Goal: Task Accomplishment & Management: Use online tool/utility

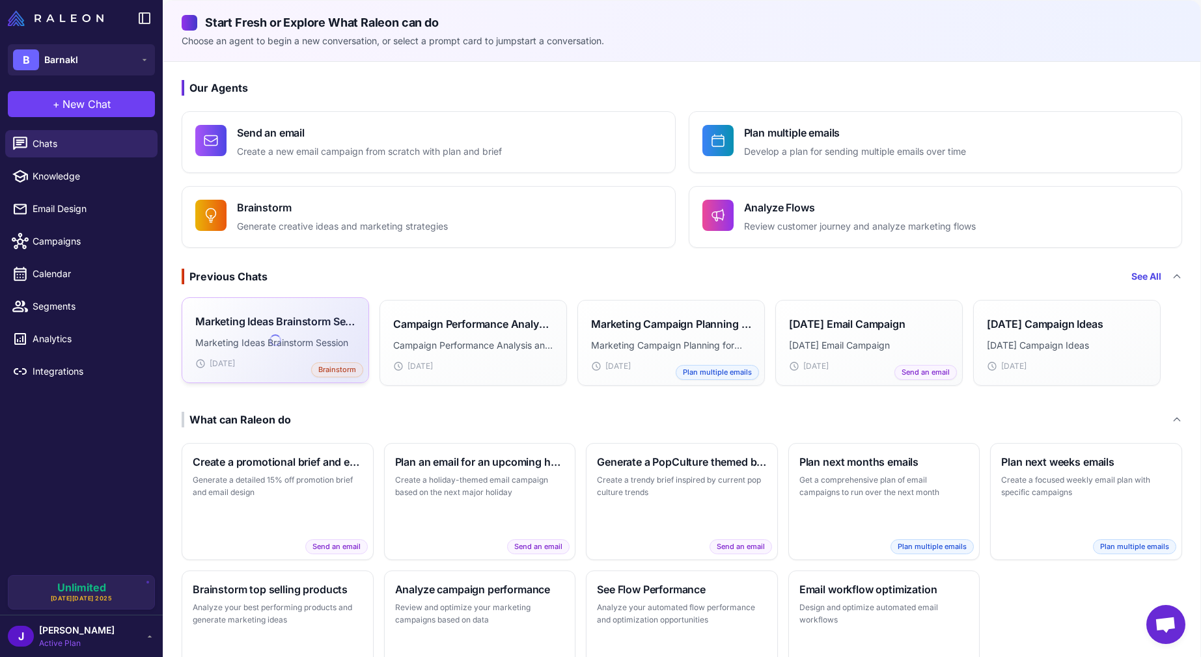
click at [281, 336] on p "Marketing Ideas Brainstorm Session" at bounding box center [275, 343] width 160 height 14
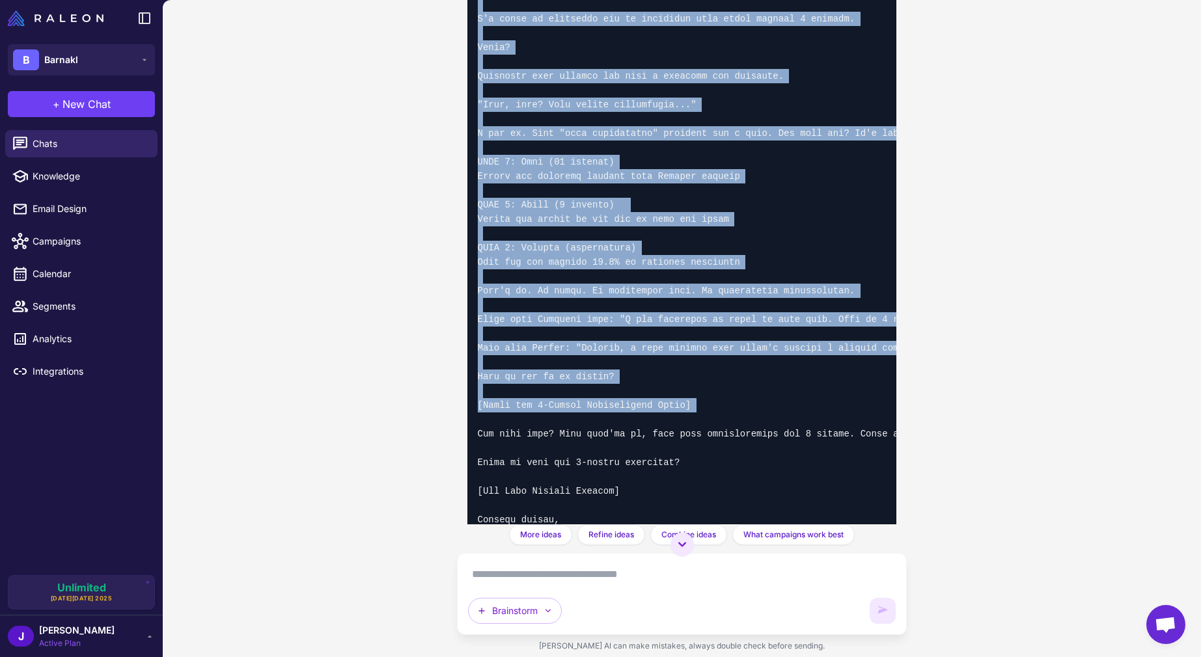
scroll to position [8612, 0]
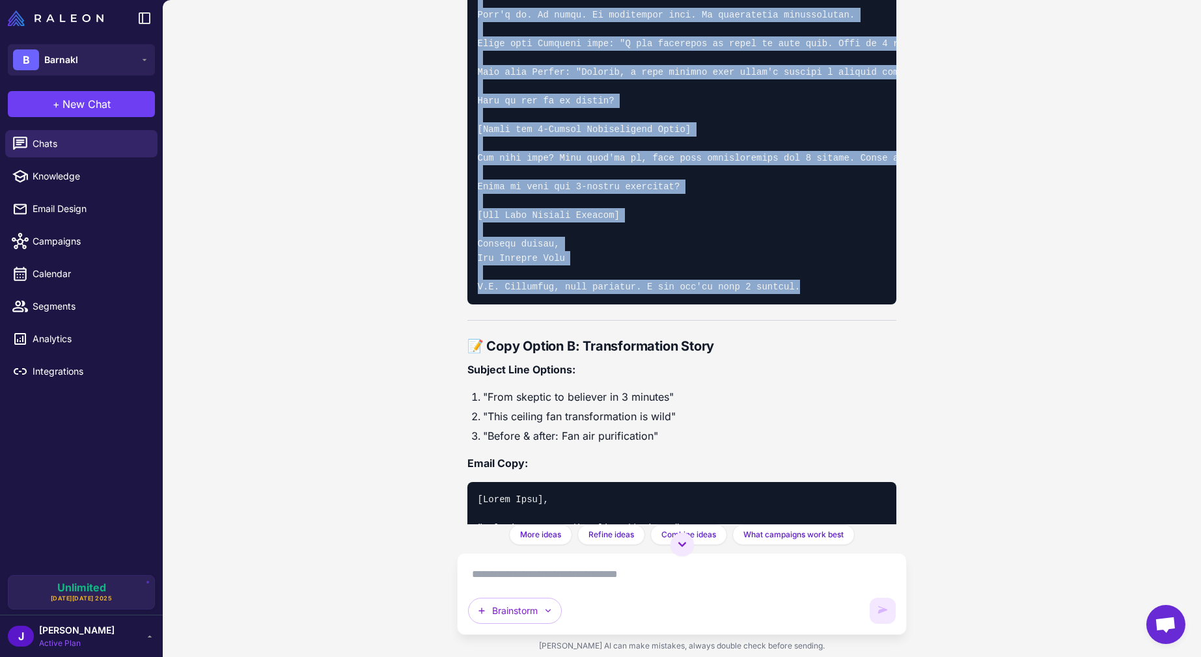
drag, startPoint x: 468, startPoint y: 96, endPoint x: 874, endPoint y: 371, distance: 490.2
click at [874, 371] on div "📧 October Campaign Email Briefs Weeks 1-3 Campaign Development WEEK 1: Educatio…" at bounding box center [682, 286] width 430 height 5519
copy div "📋 Email Brief: "3-Minute Fan Transformation Challenge" Campaign Details: Send D…"
click at [357, 323] on div "Marketing Ideas Brainstorm Session Today Help me brainstorm marketing ideas for…" at bounding box center [682, 328] width 1038 height 657
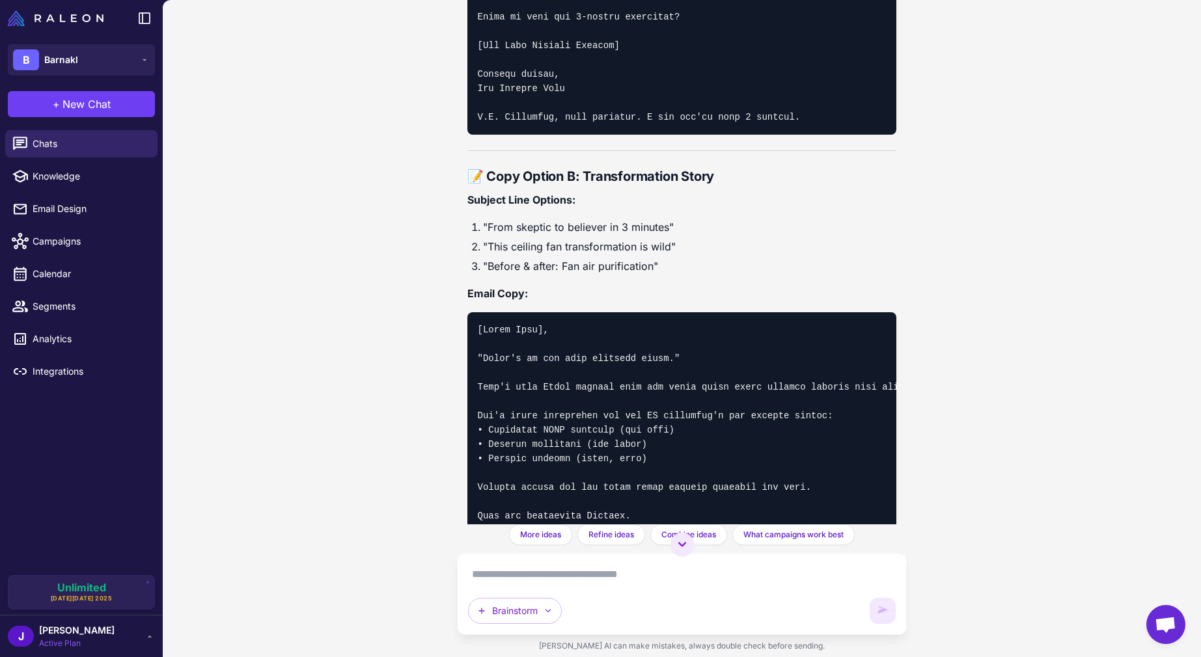
scroll to position [8849, 0]
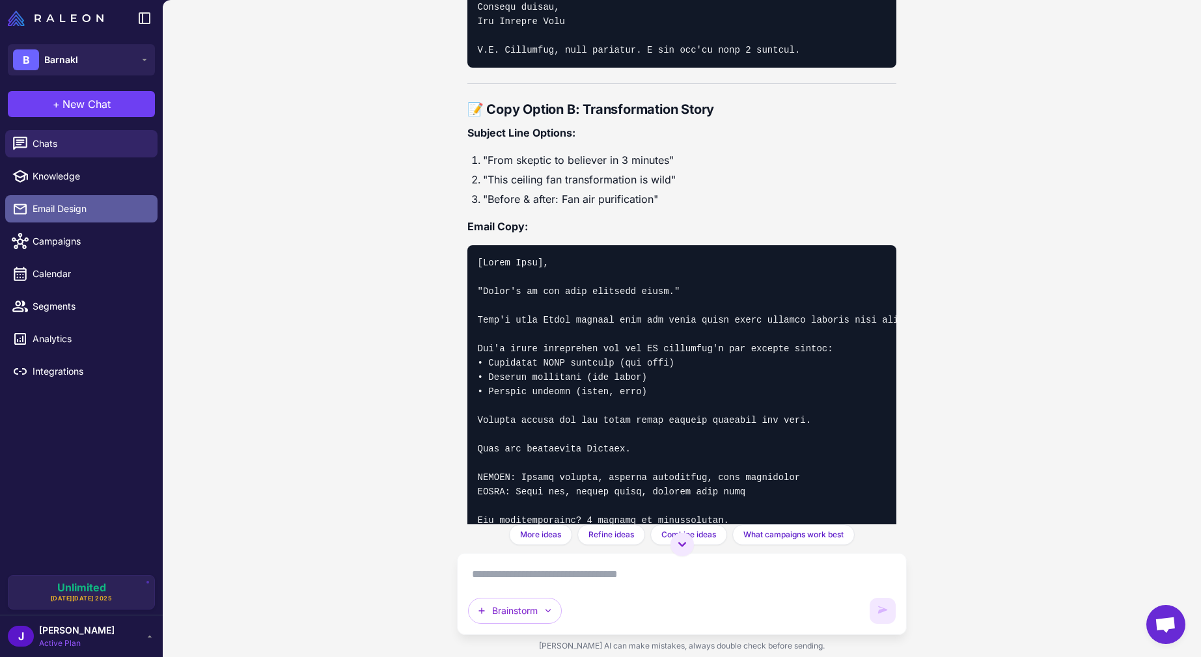
click at [69, 202] on span "Email Design" at bounding box center [90, 209] width 115 height 14
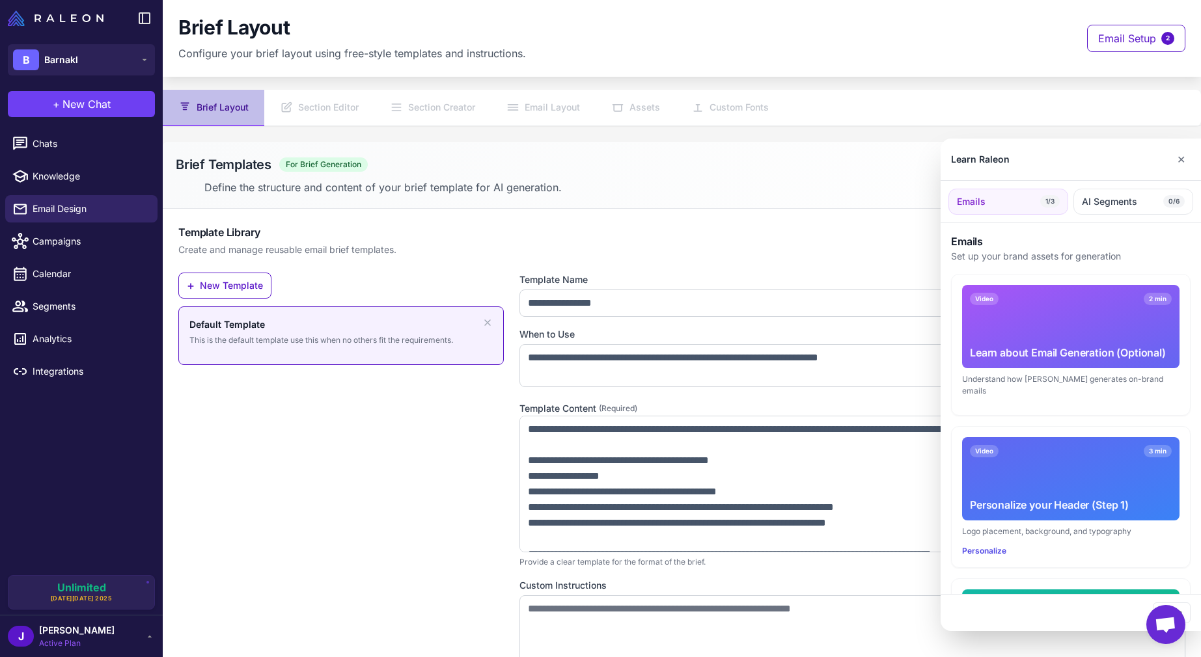
click at [617, 311] on div at bounding box center [600, 328] width 1201 height 657
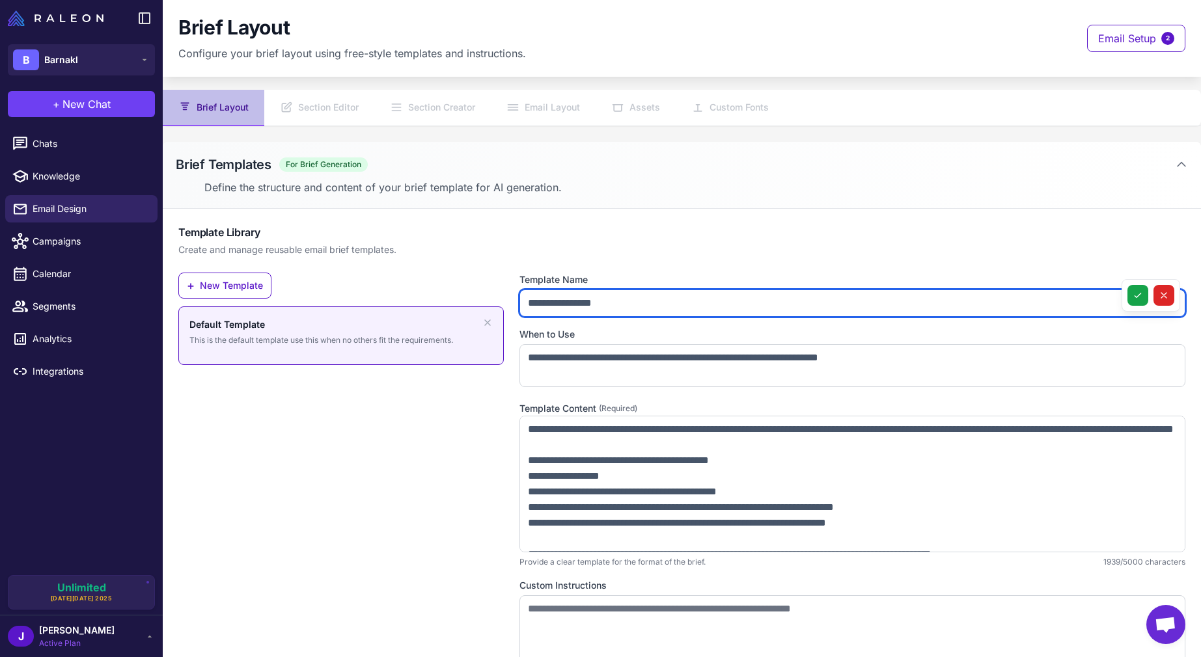
click at [576, 301] on input "**********" at bounding box center [852, 303] width 666 height 27
click at [740, 310] on input "**********" at bounding box center [852, 303] width 666 height 27
drag, startPoint x: 648, startPoint y: 303, endPoint x: 461, endPoint y: 294, distance: 186.4
click at [461, 294] on div "**********" at bounding box center [681, 496] width 1007 height 446
type input "**********"
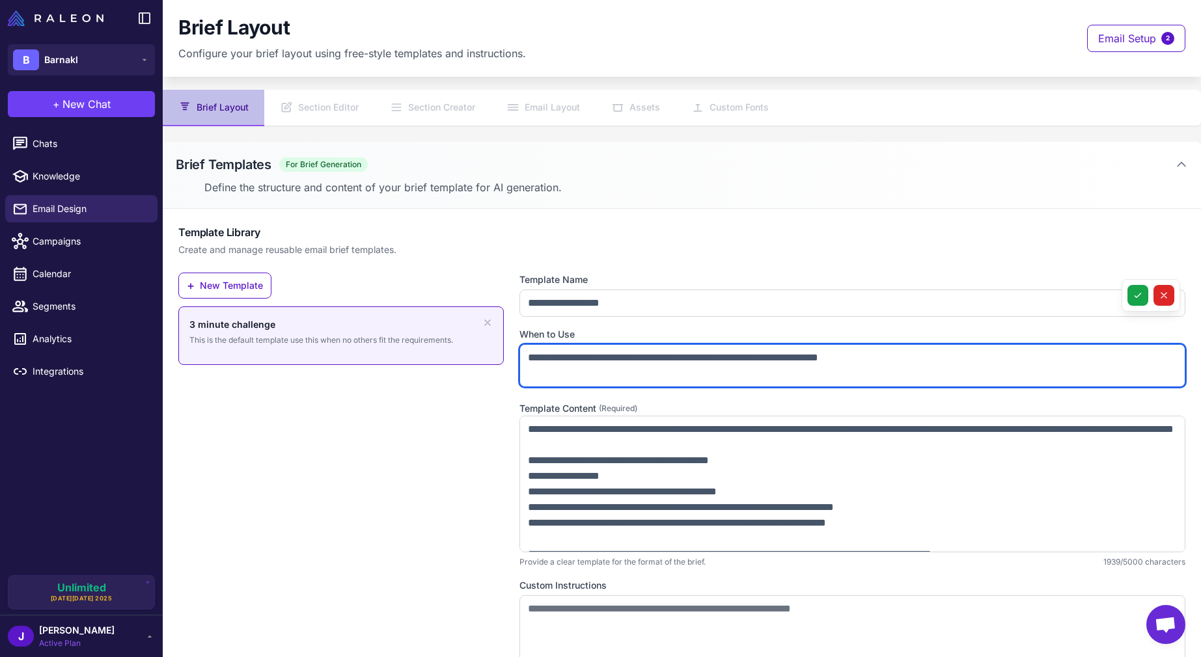
click at [826, 366] on textarea "**********" at bounding box center [852, 365] width 666 height 43
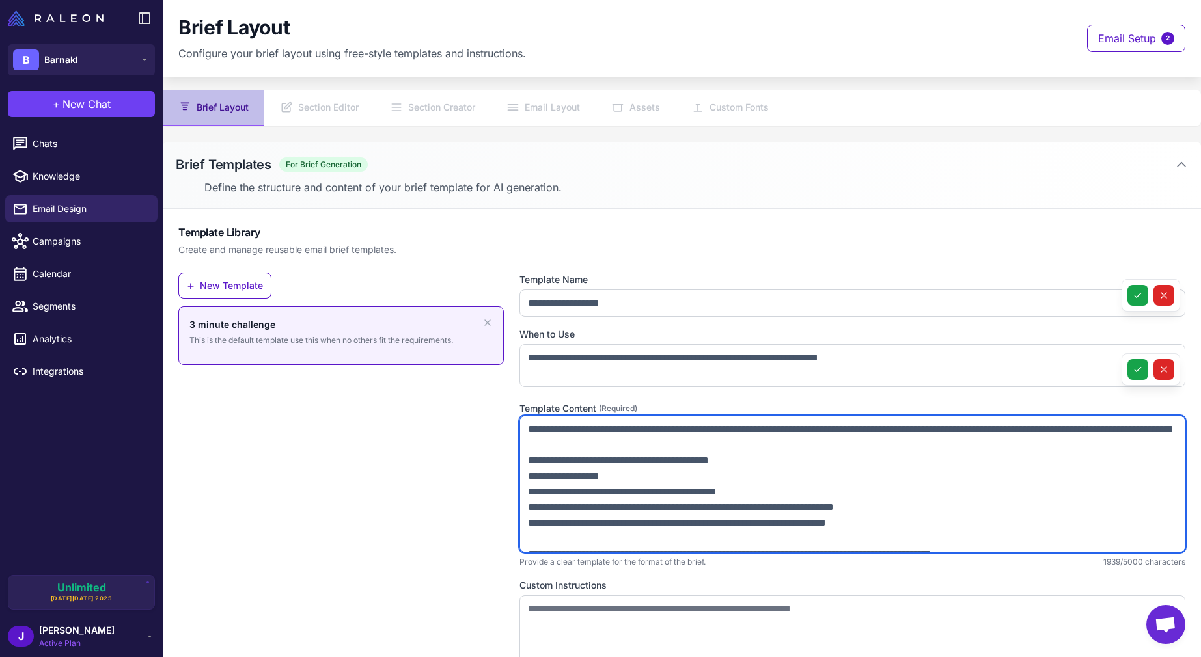
click at [820, 515] on textarea at bounding box center [852, 484] width 666 height 137
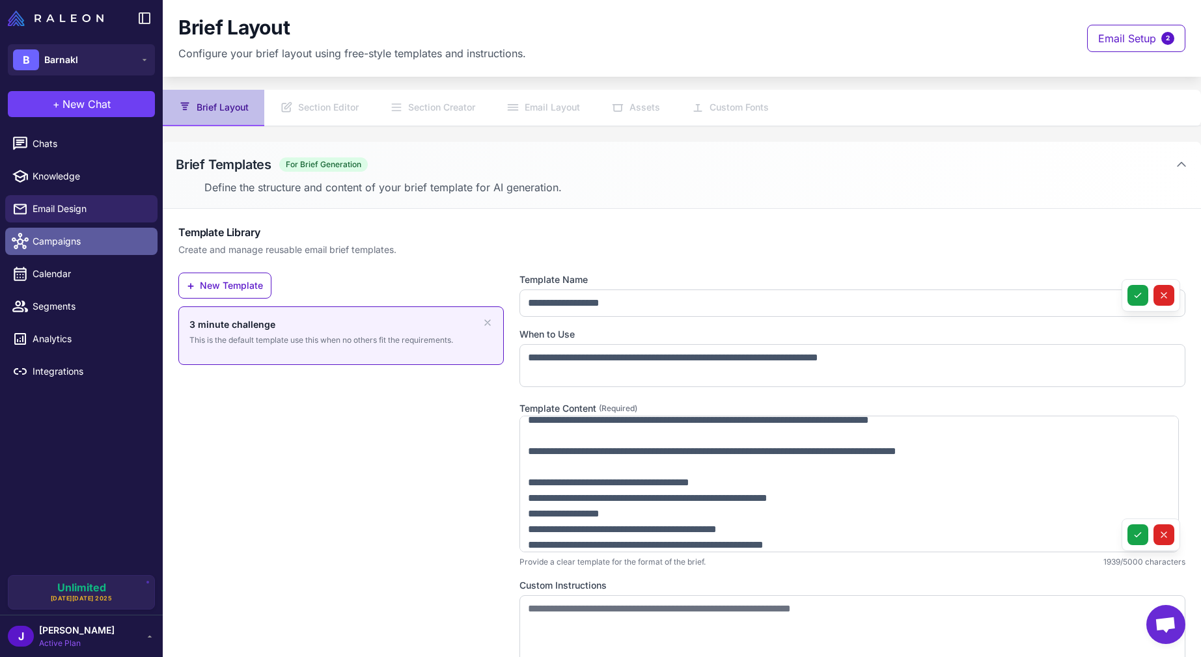
click at [79, 243] on span "Campaigns" at bounding box center [90, 241] width 115 height 14
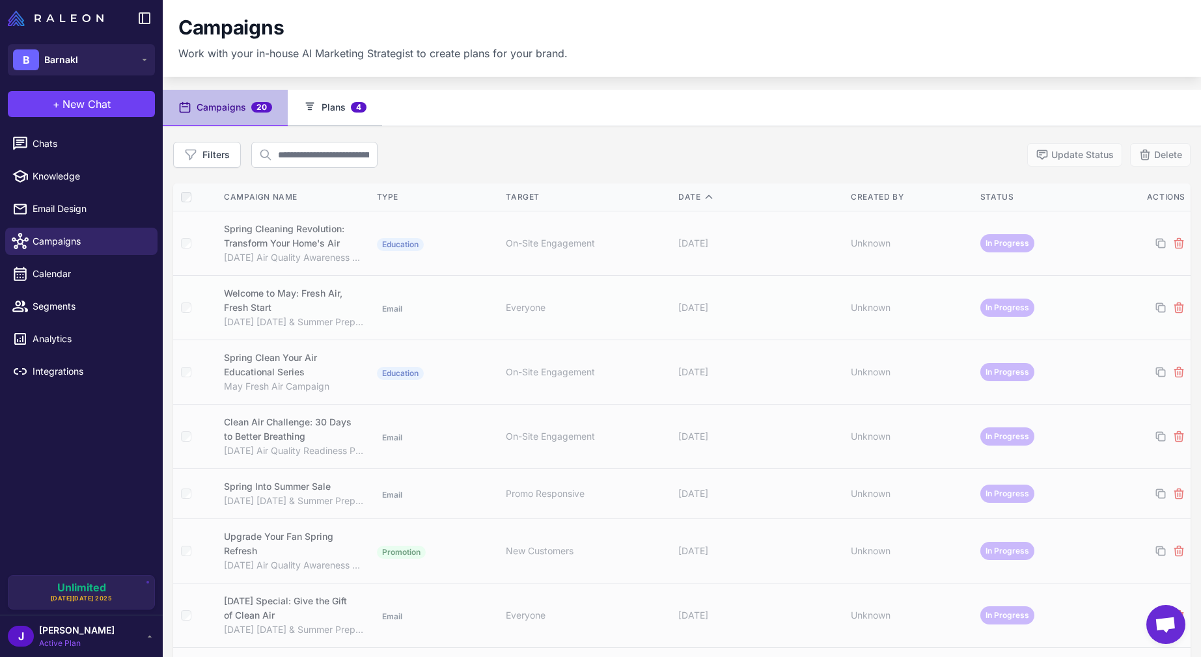
click at [334, 110] on button "Plans 4" at bounding box center [335, 108] width 94 height 36
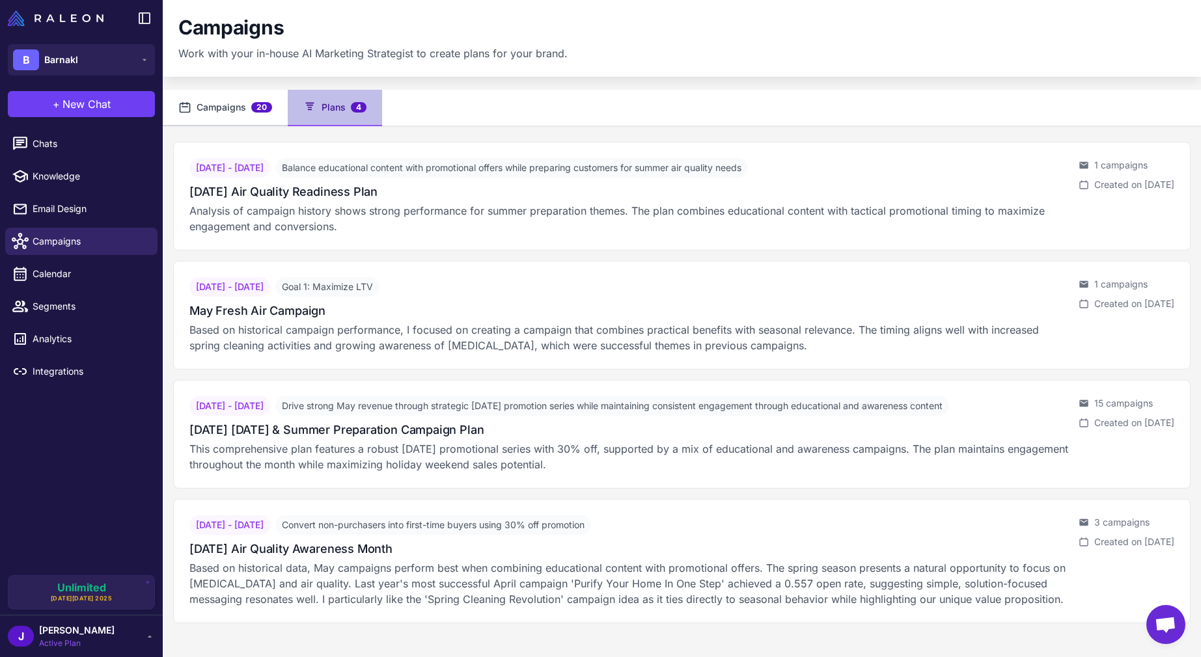
click at [222, 107] on button "Campaigns 20" at bounding box center [225, 108] width 125 height 36
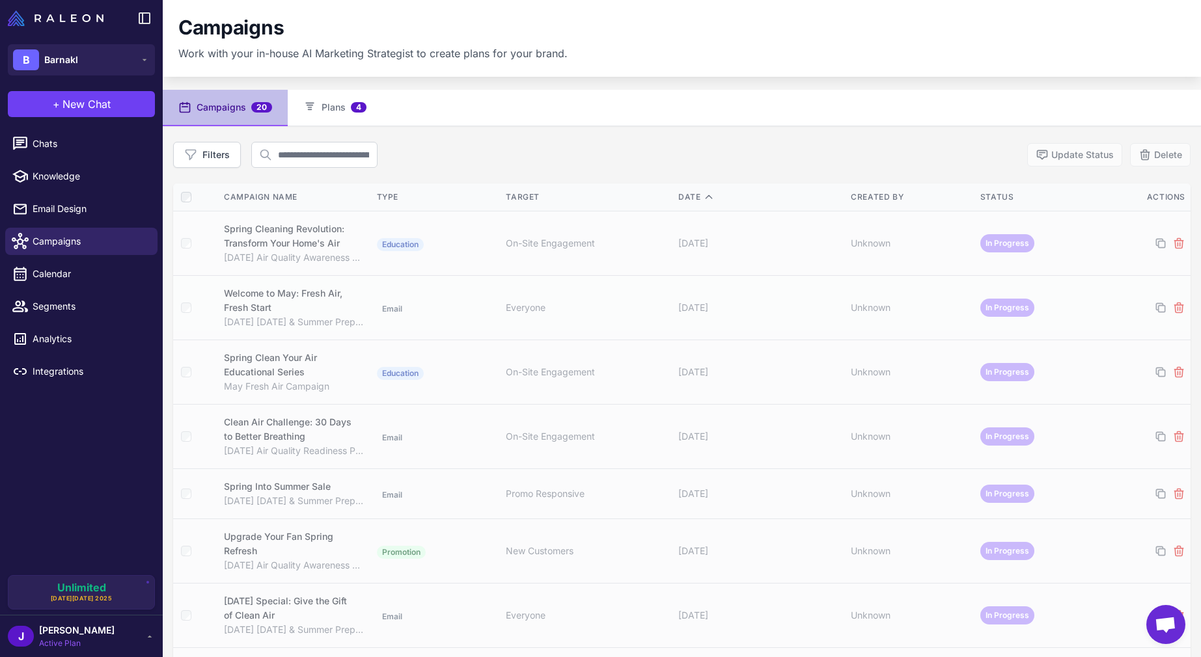
click at [1119, 156] on div "Update Status Delete" at bounding box center [1108, 155] width 163 height 26
click at [217, 161] on button "Filters" at bounding box center [207, 155] width 68 height 26
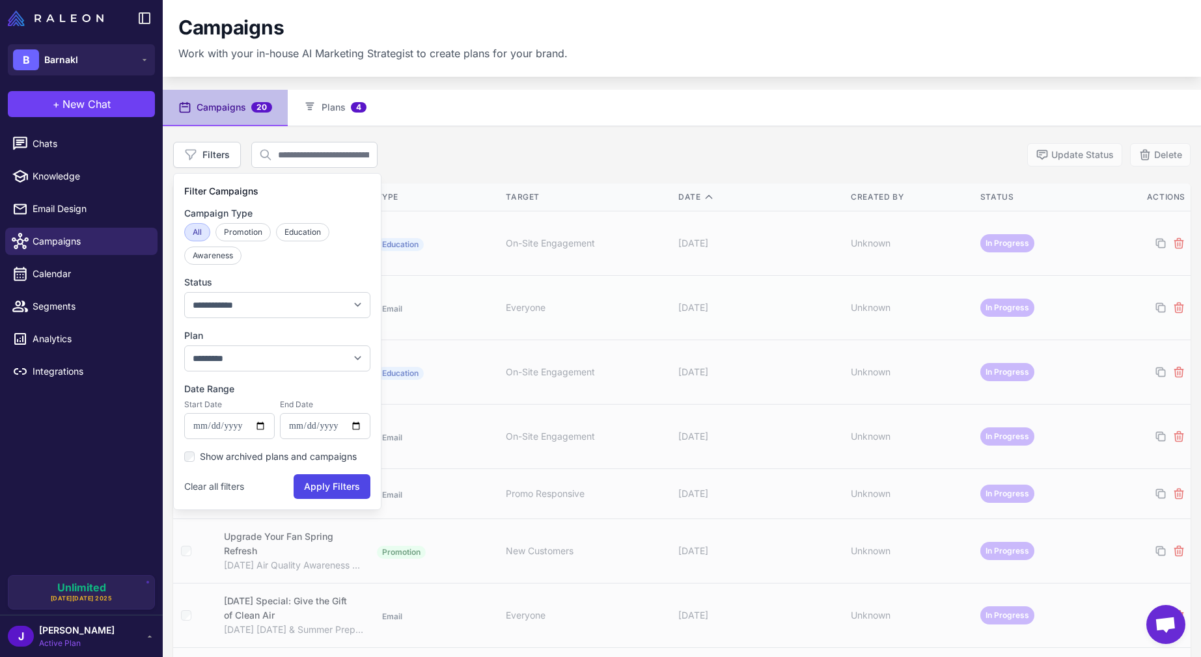
click at [504, 97] on nav "Campaigns 20 Plans 4" at bounding box center [682, 108] width 1038 height 36
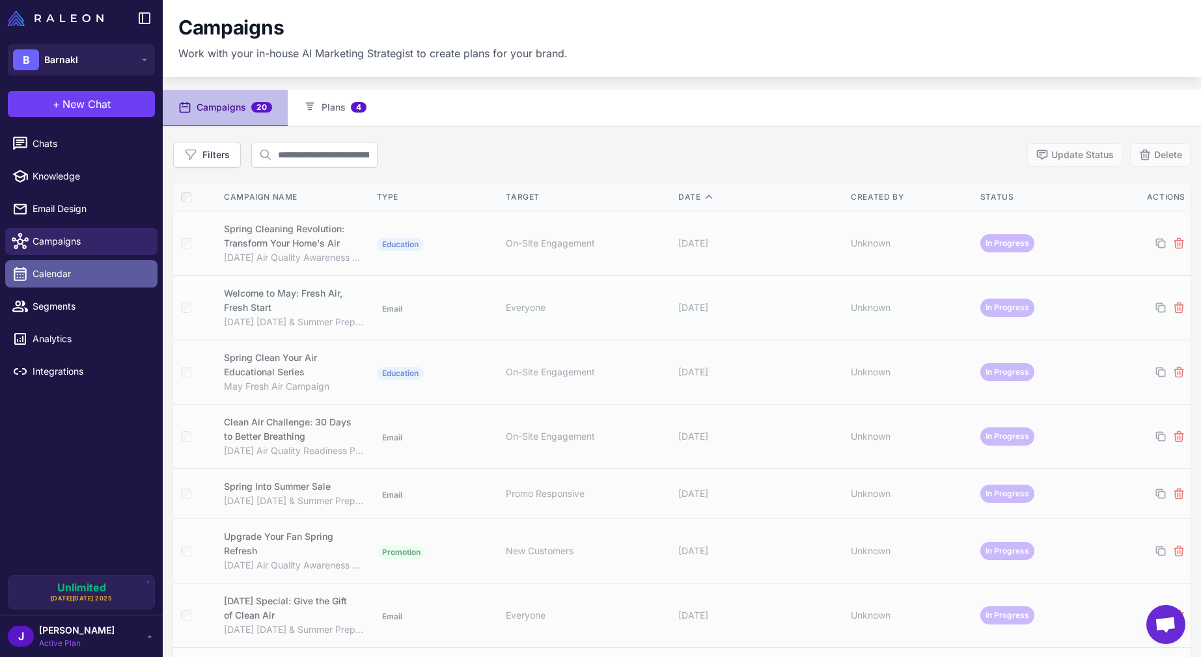
click at [50, 271] on span "Calendar" at bounding box center [90, 274] width 115 height 14
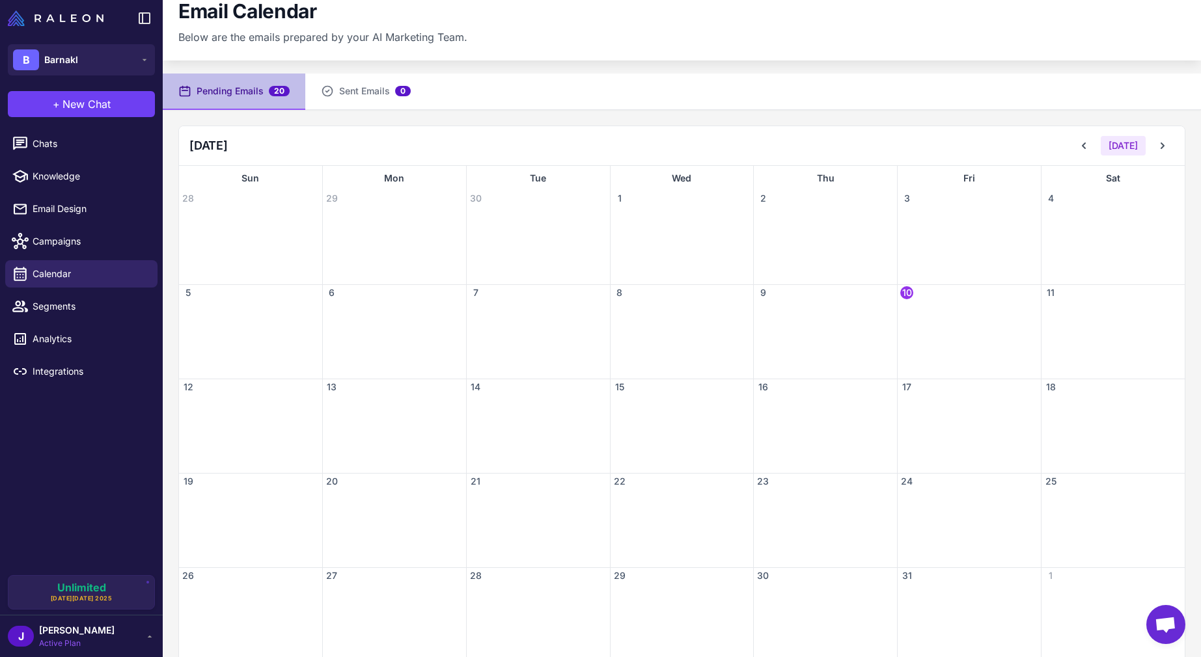
scroll to position [37, 0]
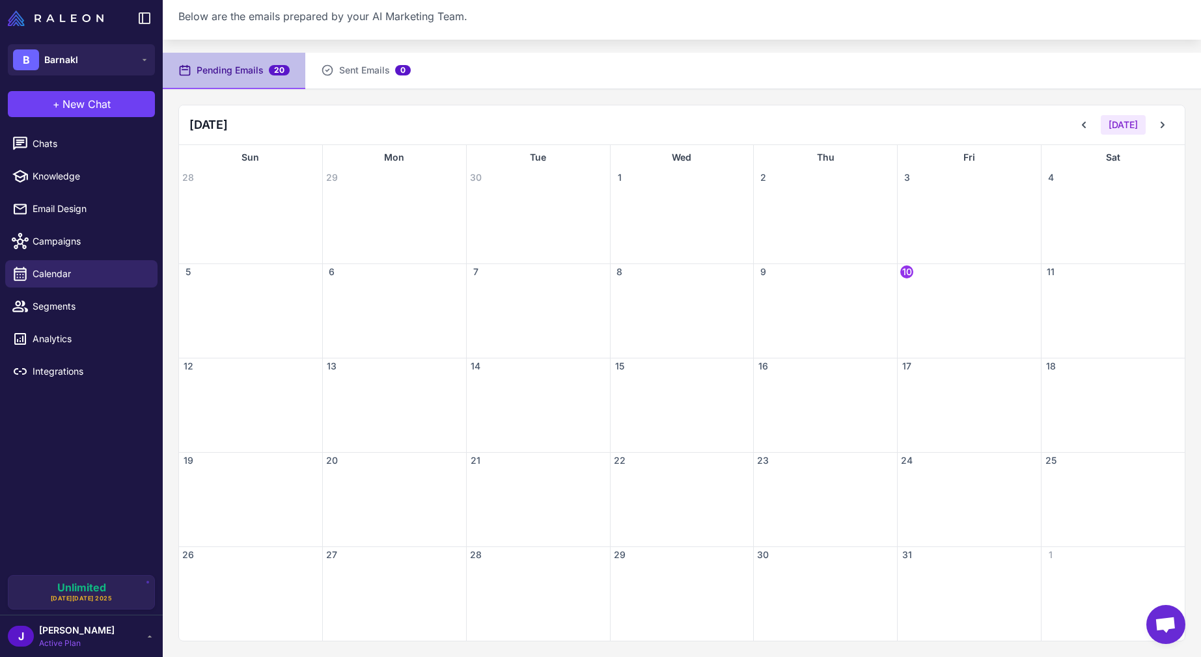
click at [951, 288] on div at bounding box center [968, 319] width 143 height 78
click at [926, 297] on div at bounding box center [968, 319] width 143 height 78
click at [66, 239] on span "Campaigns" at bounding box center [90, 241] width 115 height 14
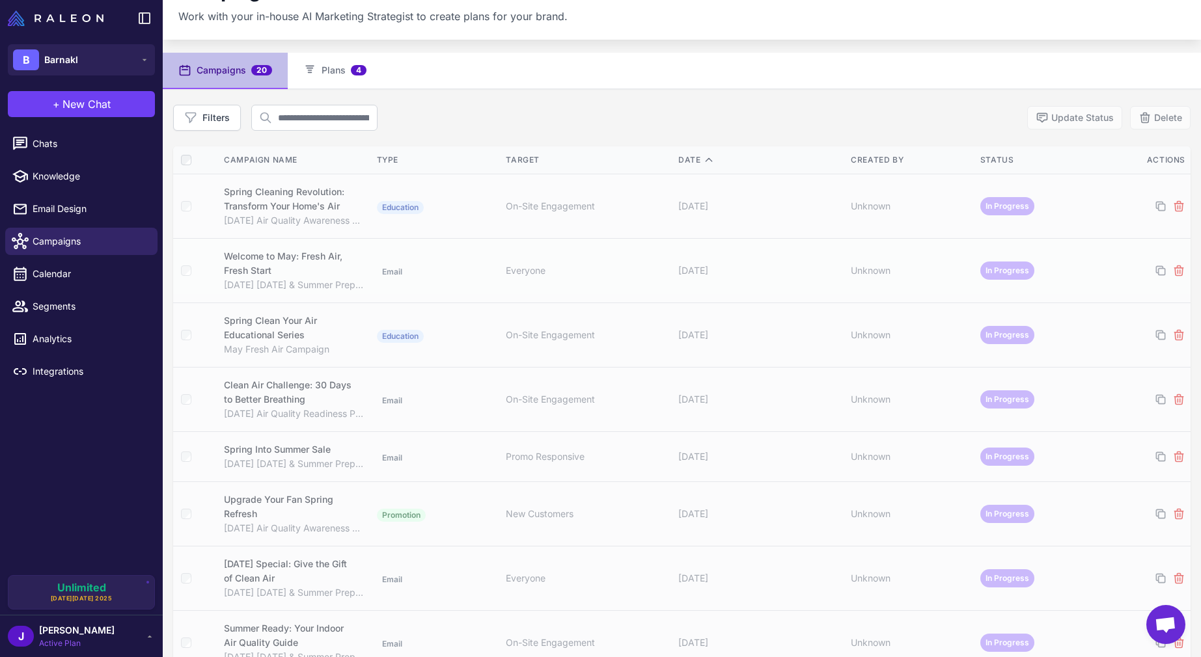
click at [251, 61] on button "Campaigns 20" at bounding box center [225, 71] width 125 height 36
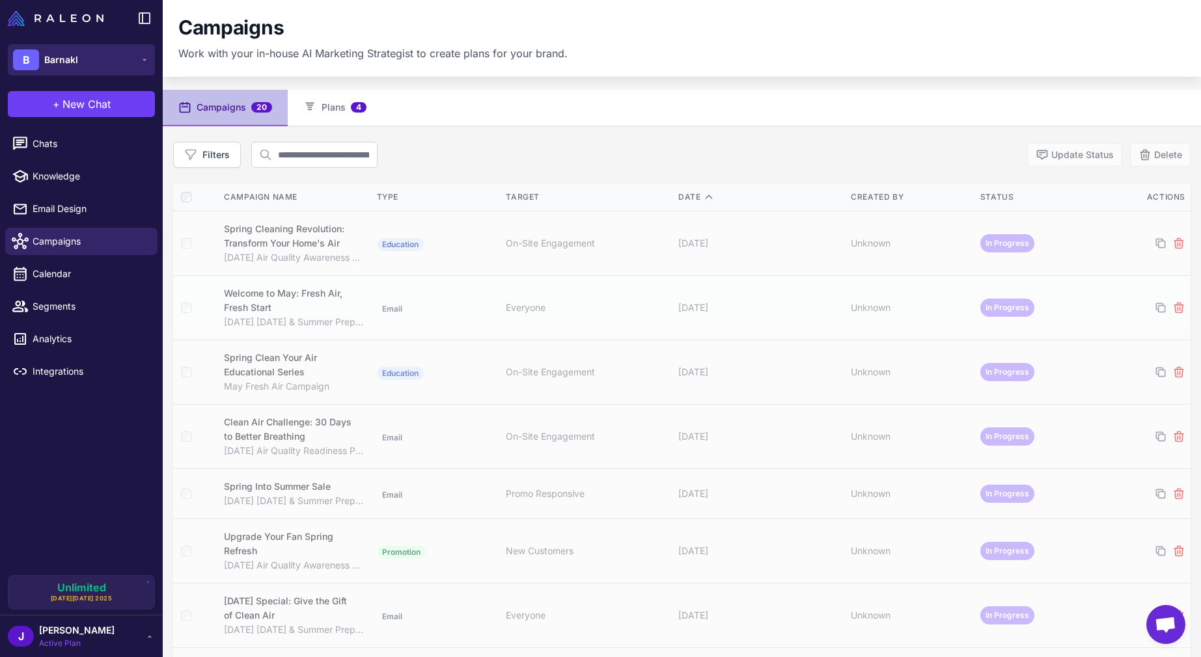
click at [63, 54] on span "Barnakl" at bounding box center [61, 60] width 34 height 14
click at [25, 62] on div "B" at bounding box center [26, 59] width 26 height 21
click at [49, 172] on span "Knowledge" at bounding box center [90, 176] width 115 height 14
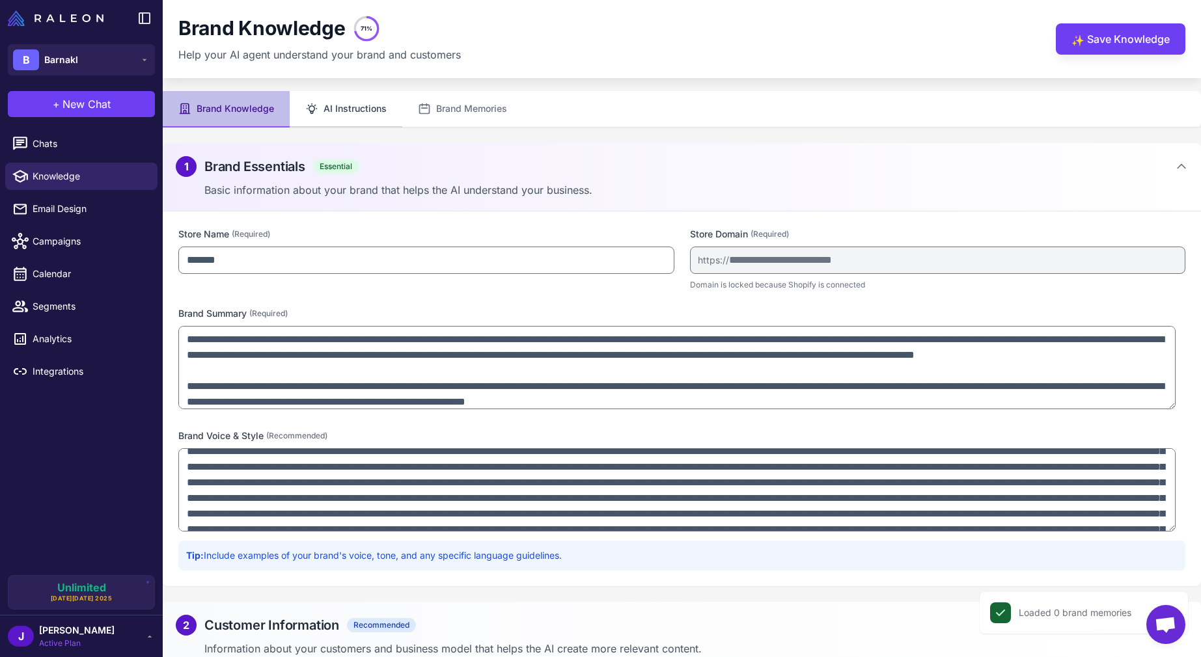
click at [368, 116] on button "AI Instructions" at bounding box center [346, 109] width 113 height 36
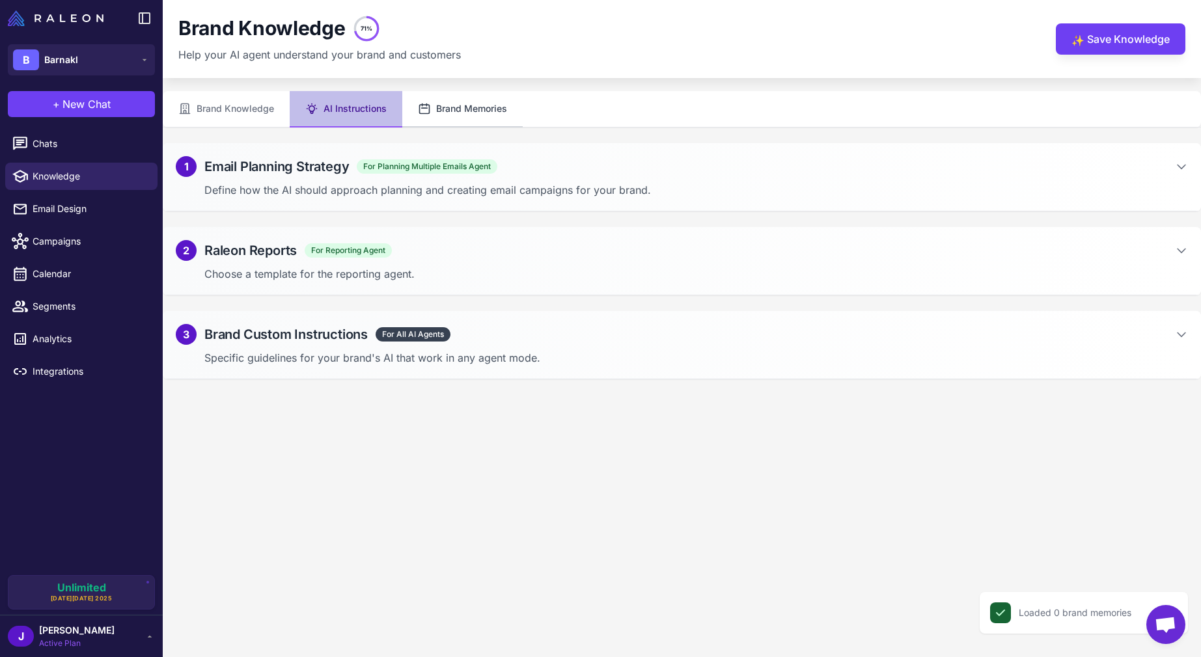
click at [461, 109] on button "Brand Memories" at bounding box center [462, 109] width 120 height 36
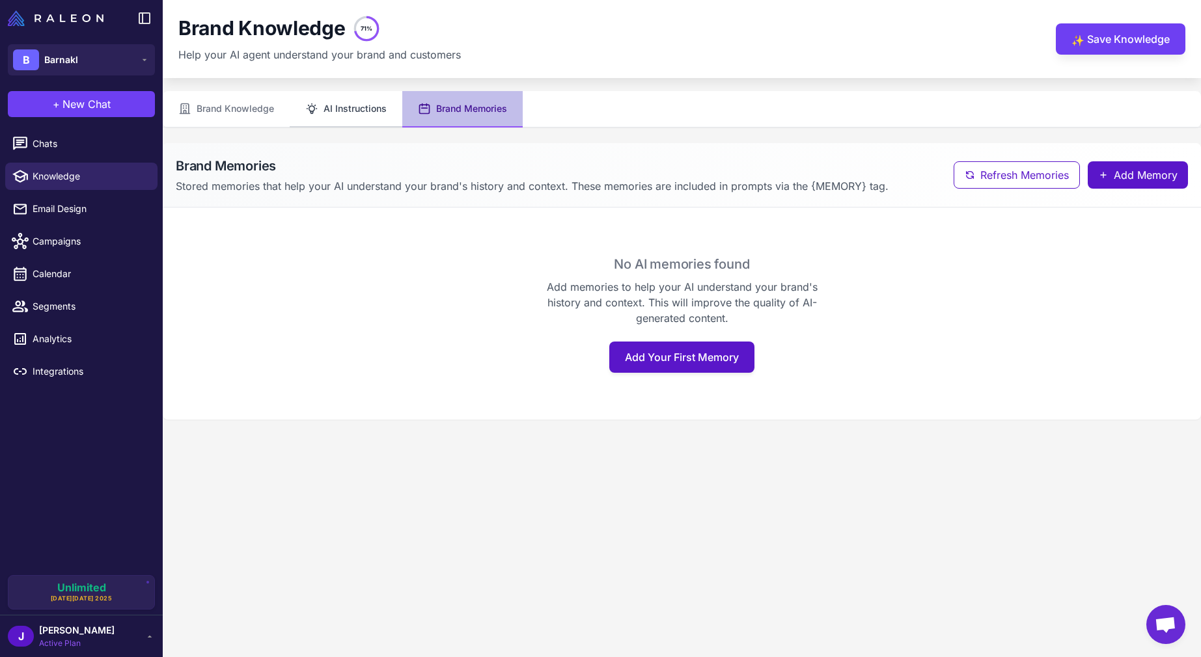
click at [331, 103] on button "AI Instructions" at bounding box center [346, 109] width 113 height 36
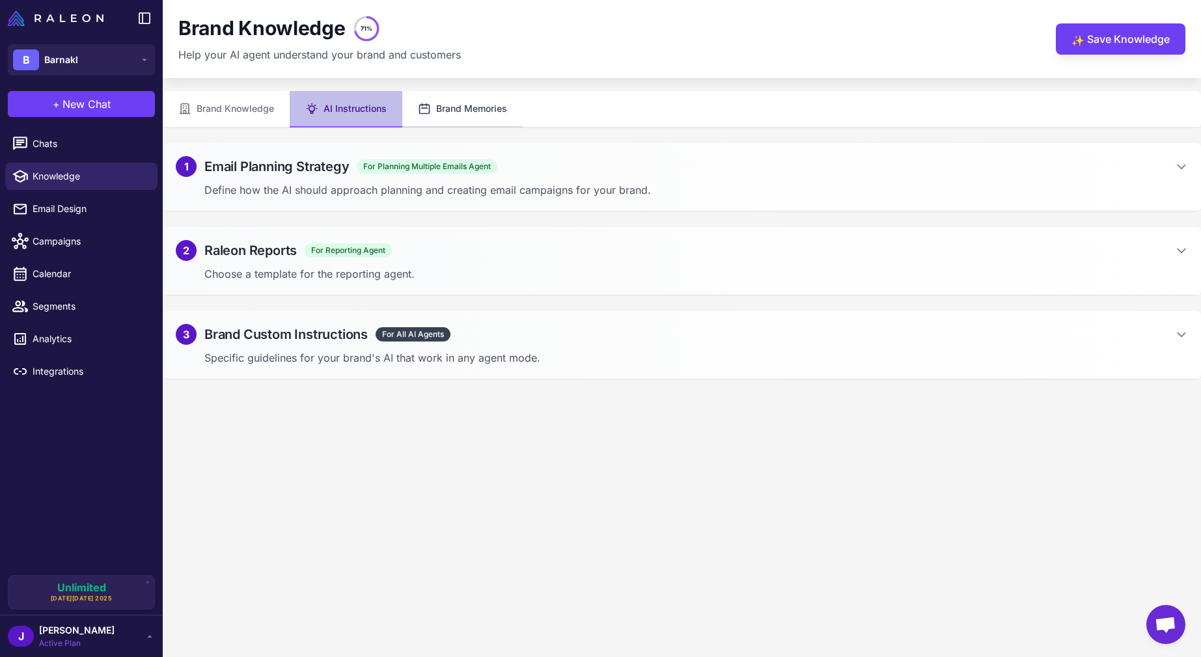
click at [462, 105] on button "Brand Memories" at bounding box center [462, 109] width 120 height 36
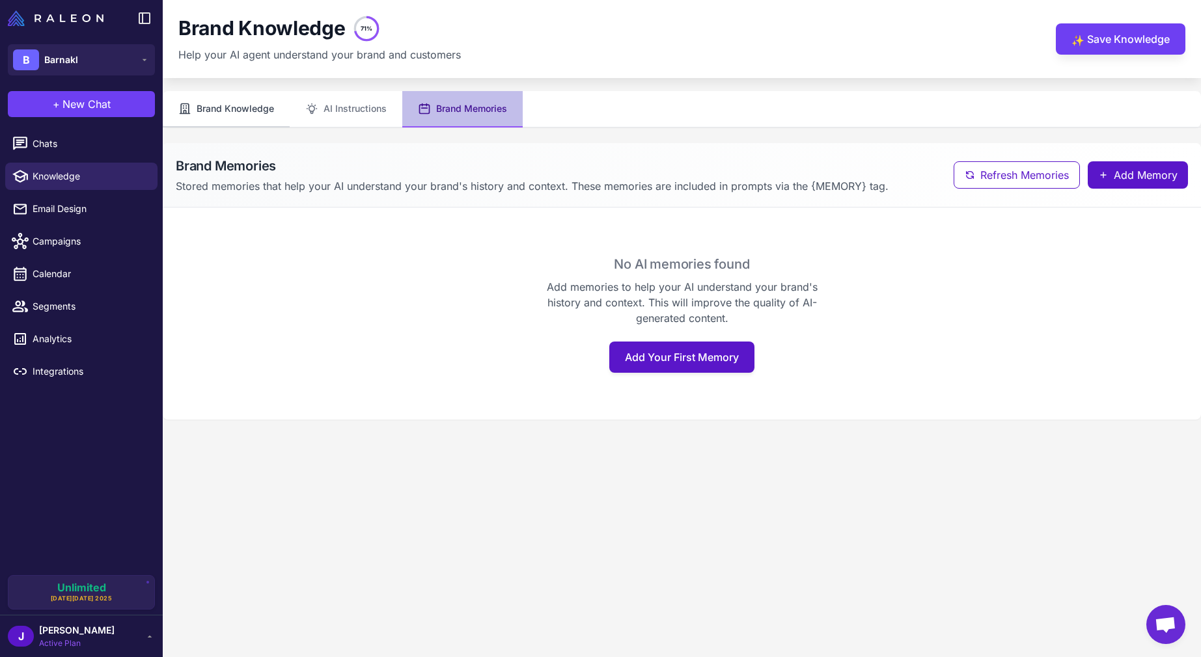
click at [248, 111] on button "Brand Knowledge" at bounding box center [226, 109] width 127 height 36
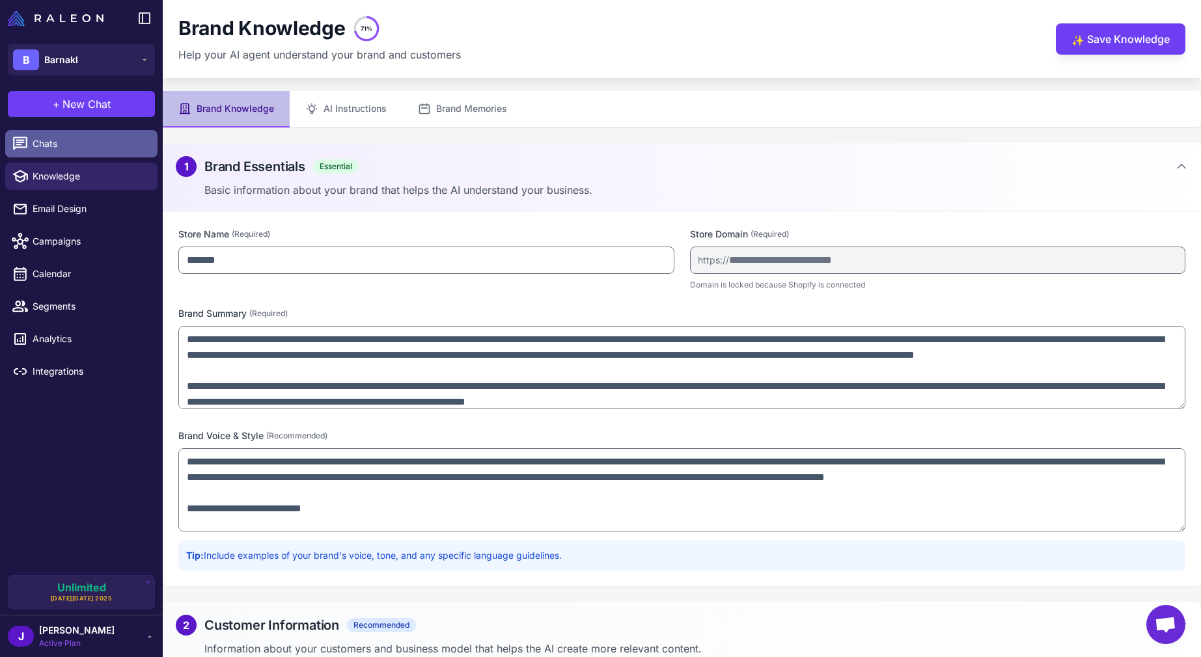
click at [38, 146] on span "Chats" at bounding box center [90, 144] width 115 height 14
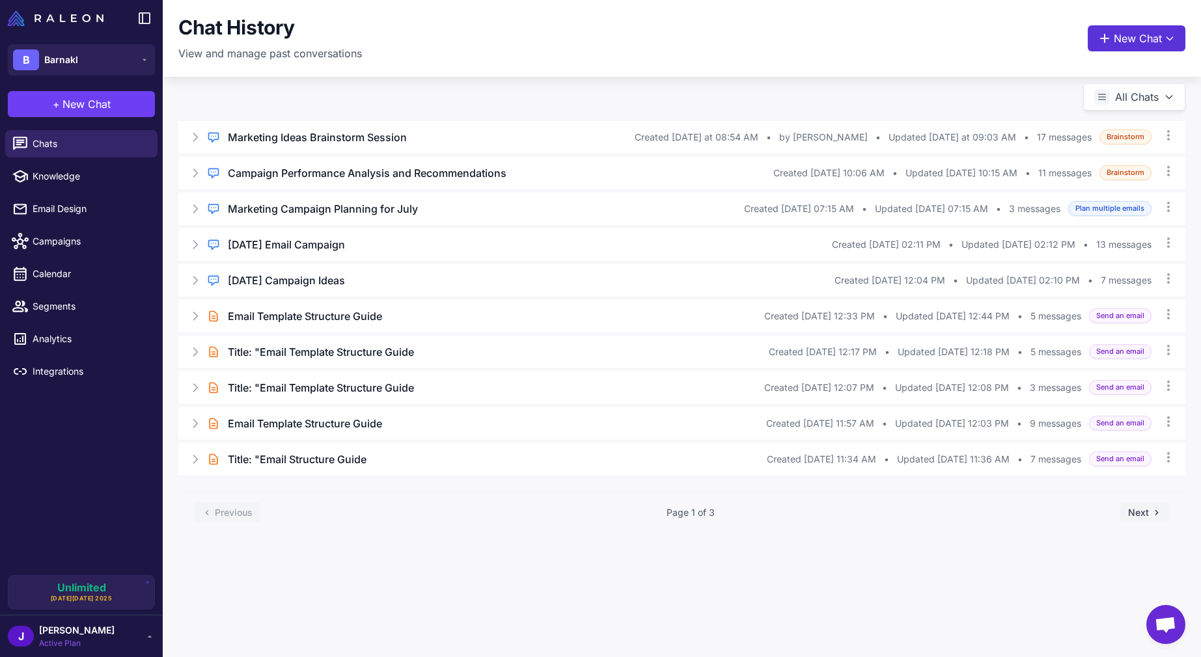
click at [1134, 44] on button "New Chat" at bounding box center [1136, 38] width 98 height 26
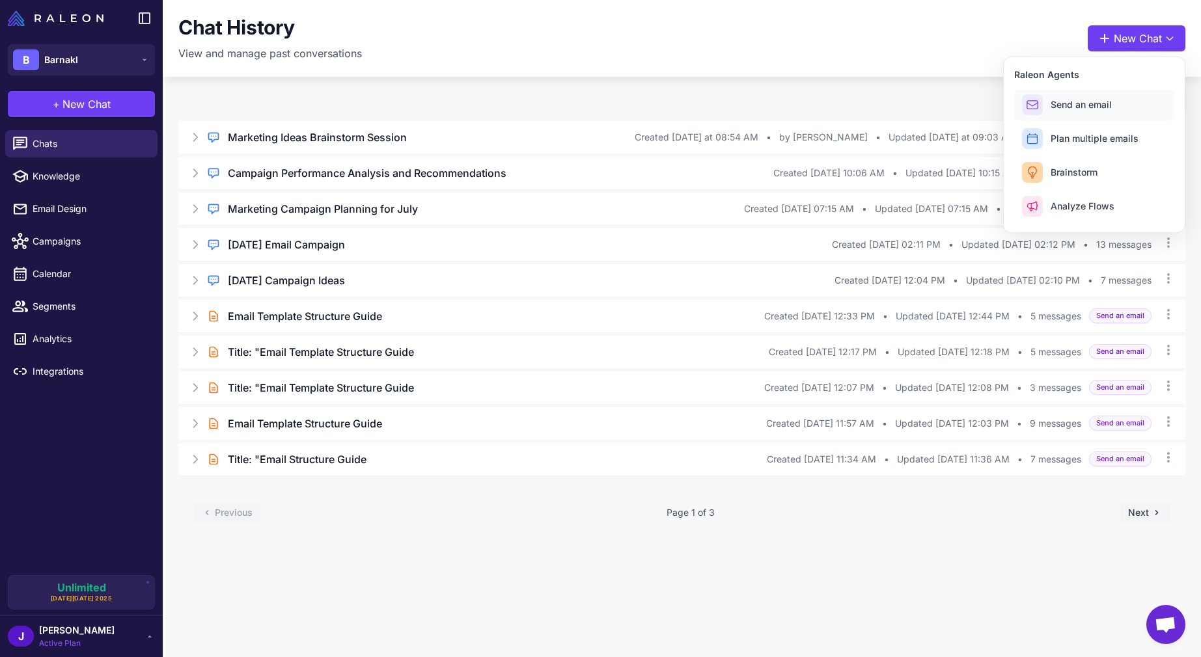
click at [1086, 103] on span "Send an email" at bounding box center [1080, 105] width 61 height 14
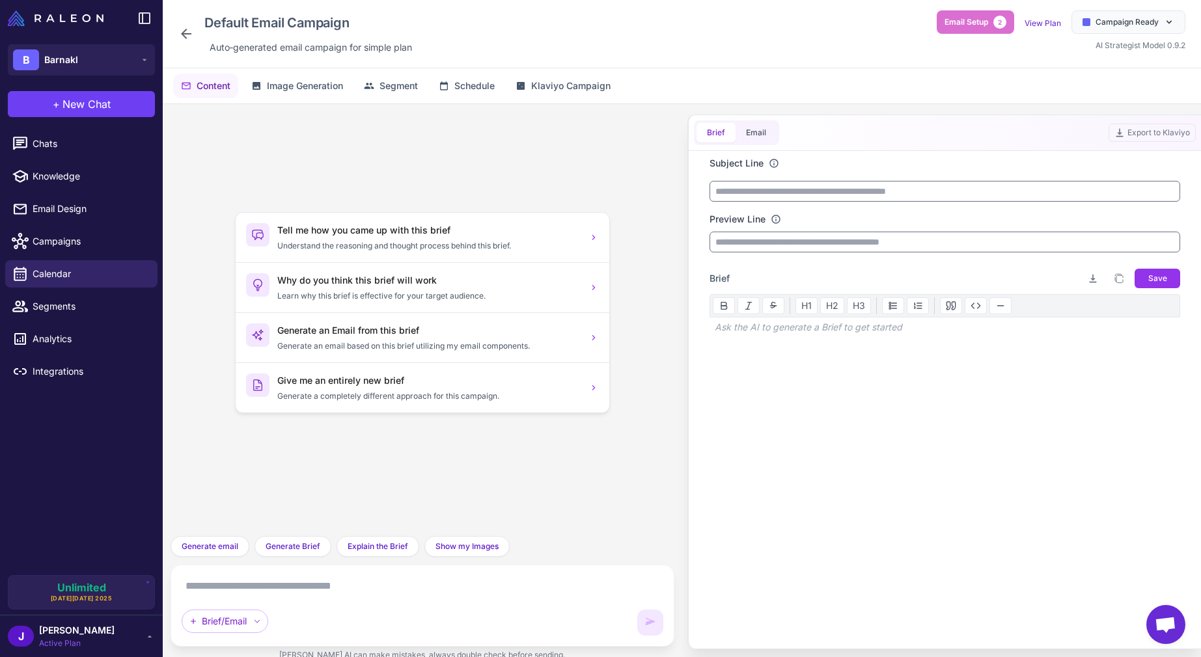
click at [830, 362] on div at bounding box center [944, 394] width 471 height 104
click at [761, 290] on div "Brief Download brief Copy brief to clipboard Save H1 H2 H3 Ask the AI to genera…" at bounding box center [944, 357] width 471 height 178
click at [757, 282] on div "Brief Download brief Copy brief to clipboard Save" at bounding box center [944, 278] width 471 height 21
click at [754, 324] on div "Ask the AI to generate a Brief to get started" at bounding box center [944, 328] width 471 height 20
click at [753, 325] on div "Ask the AI to generate a Brief to get started" at bounding box center [944, 328] width 471 height 20
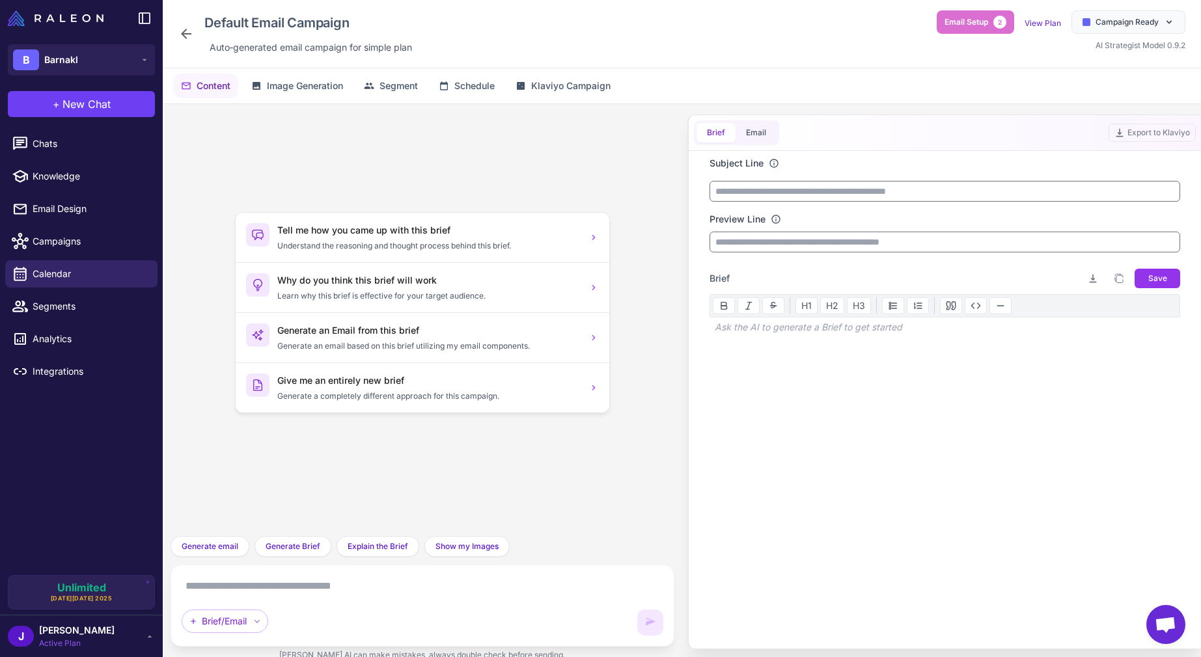
click at [752, 331] on div "Ask the AI to generate a Brief to get started" at bounding box center [944, 328] width 471 height 20
click at [752, 359] on div at bounding box center [944, 394] width 471 height 104
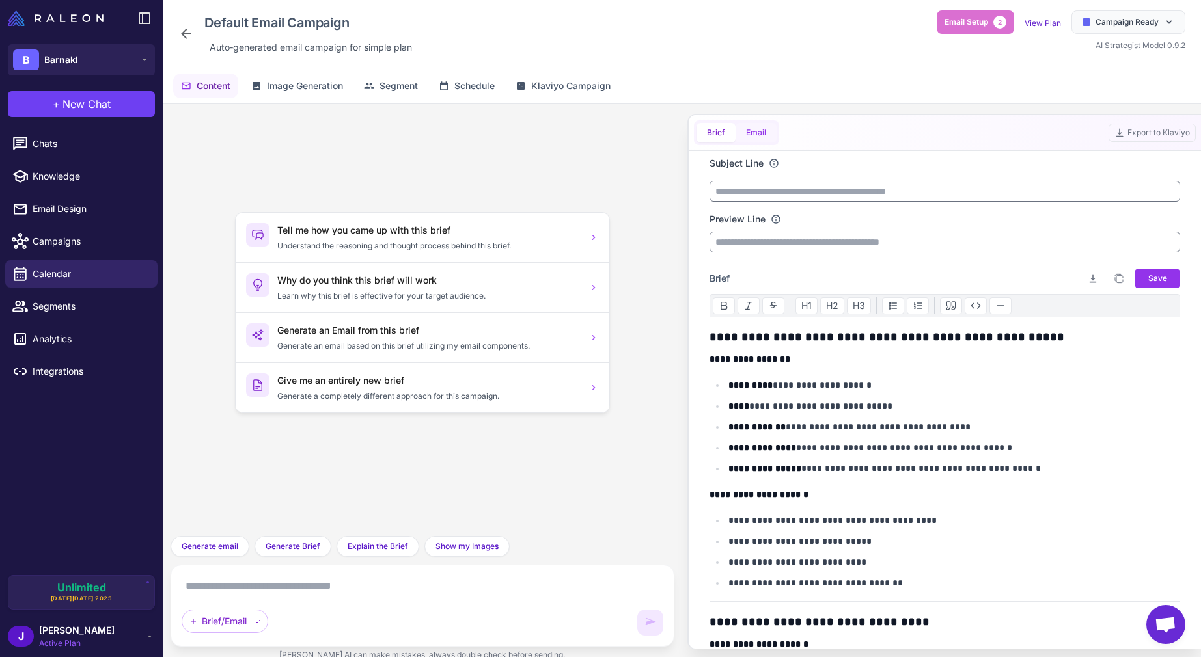
click at [758, 133] on button "Email" at bounding box center [755, 133] width 41 height 20
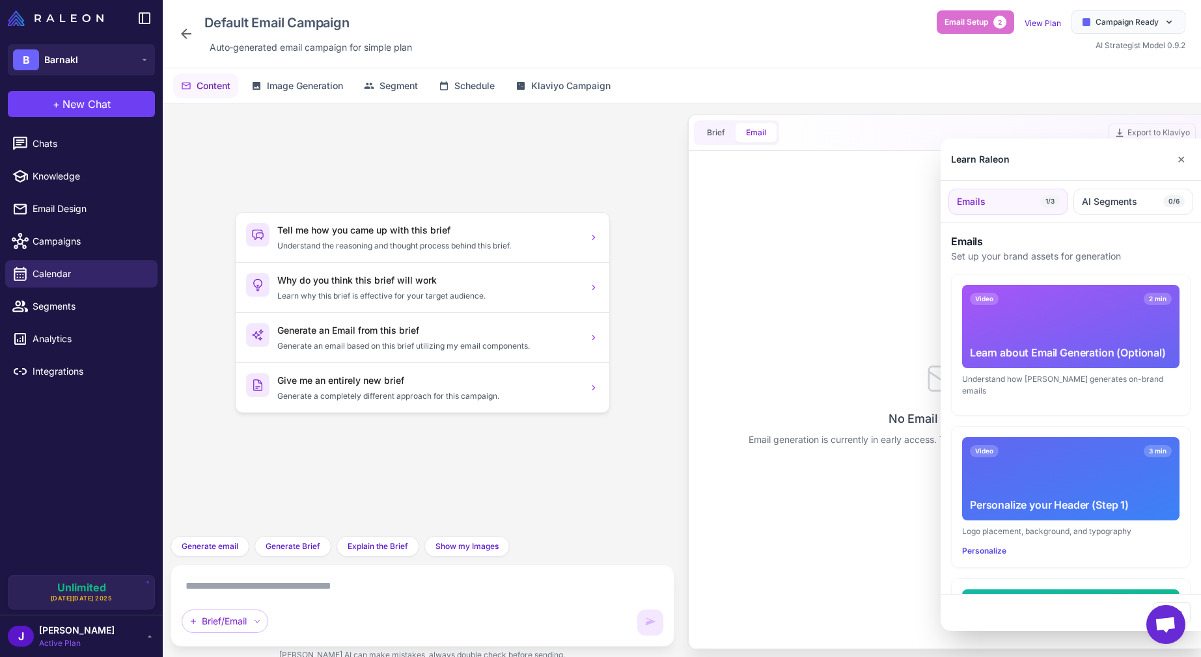
click at [716, 133] on div at bounding box center [600, 328] width 1201 height 657
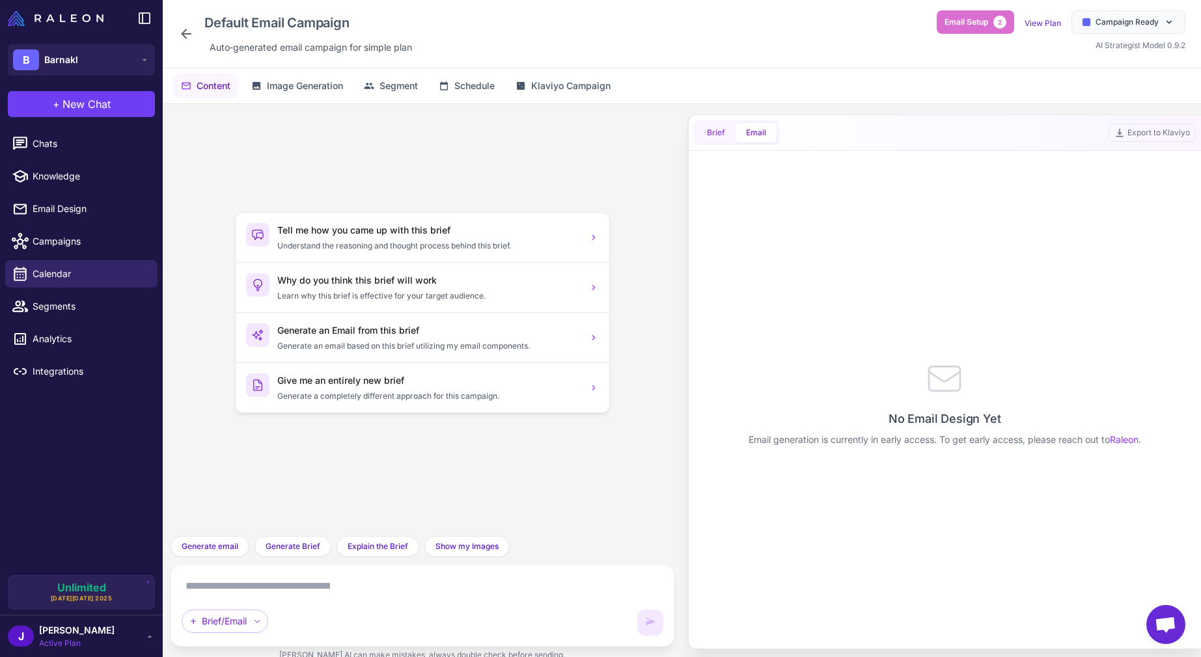
click at [705, 133] on button "Brief" at bounding box center [715, 133] width 39 height 20
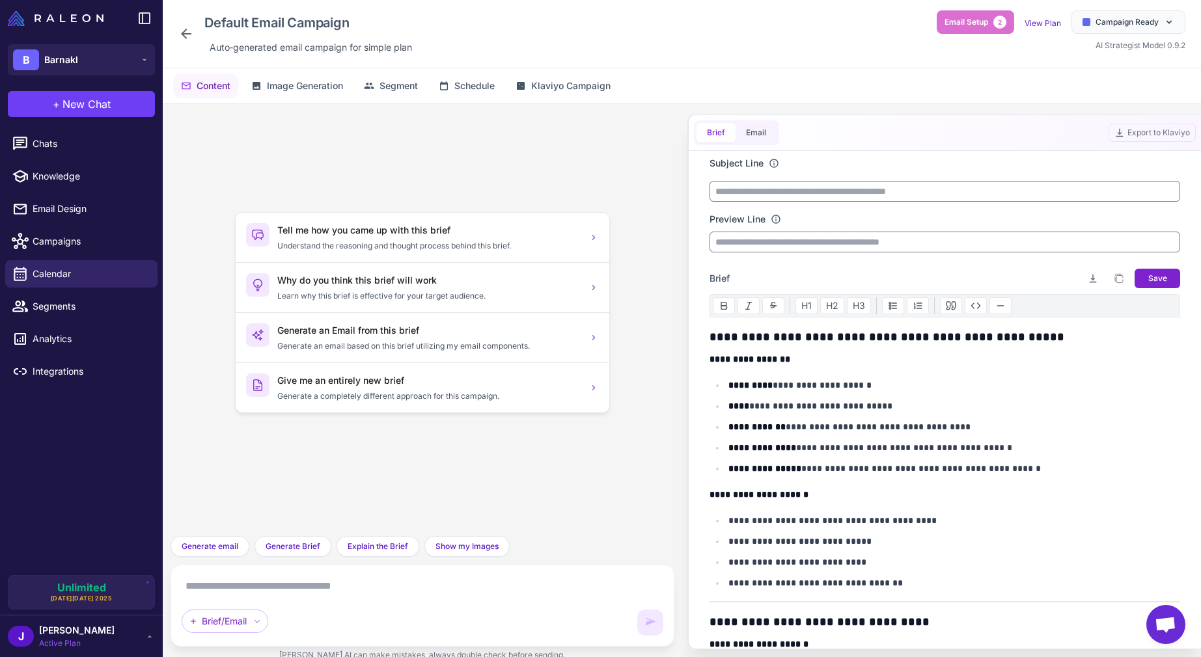
click at [1158, 278] on span "Save" at bounding box center [1157, 279] width 19 height 12
click at [284, 586] on textarea at bounding box center [423, 586] width 482 height 21
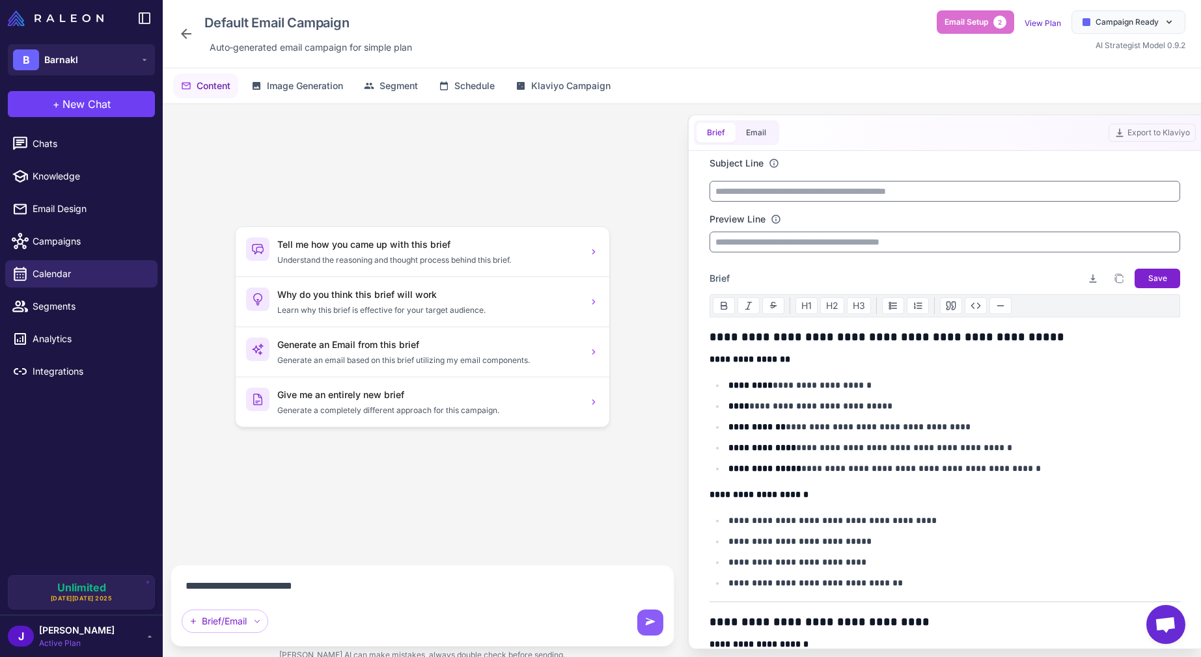
type textarea "**********"
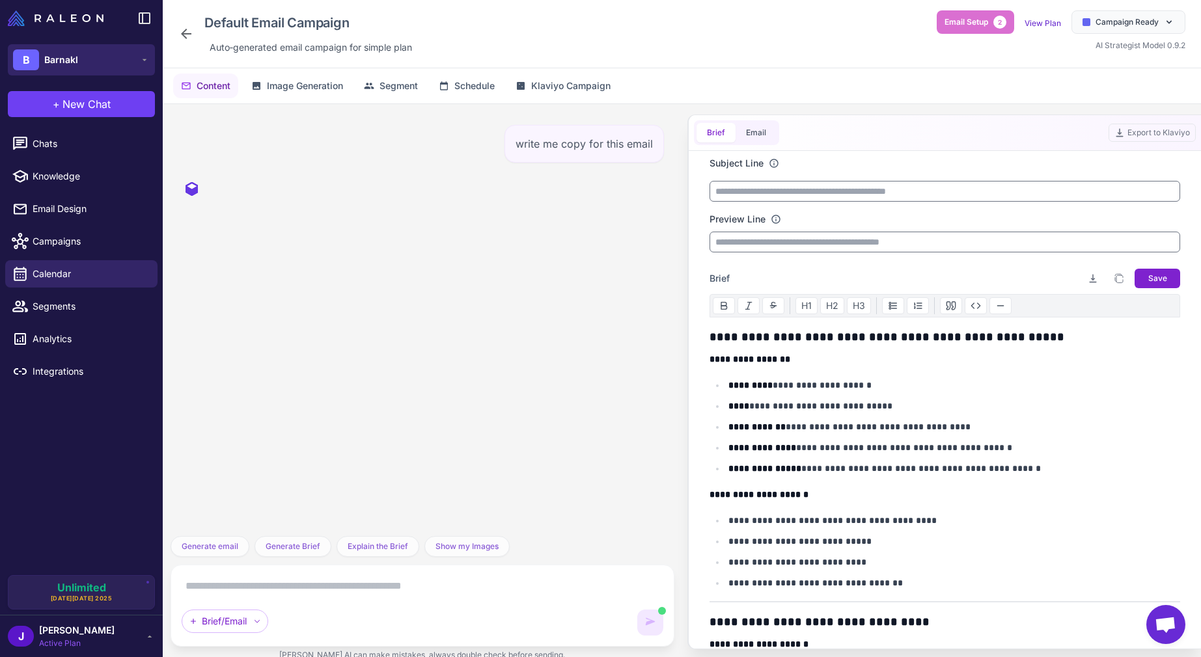
click at [87, 63] on button "B Barnakl" at bounding box center [81, 59] width 147 height 31
click at [64, 57] on span "Barnakl" at bounding box center [61, 60] width 34 height 14
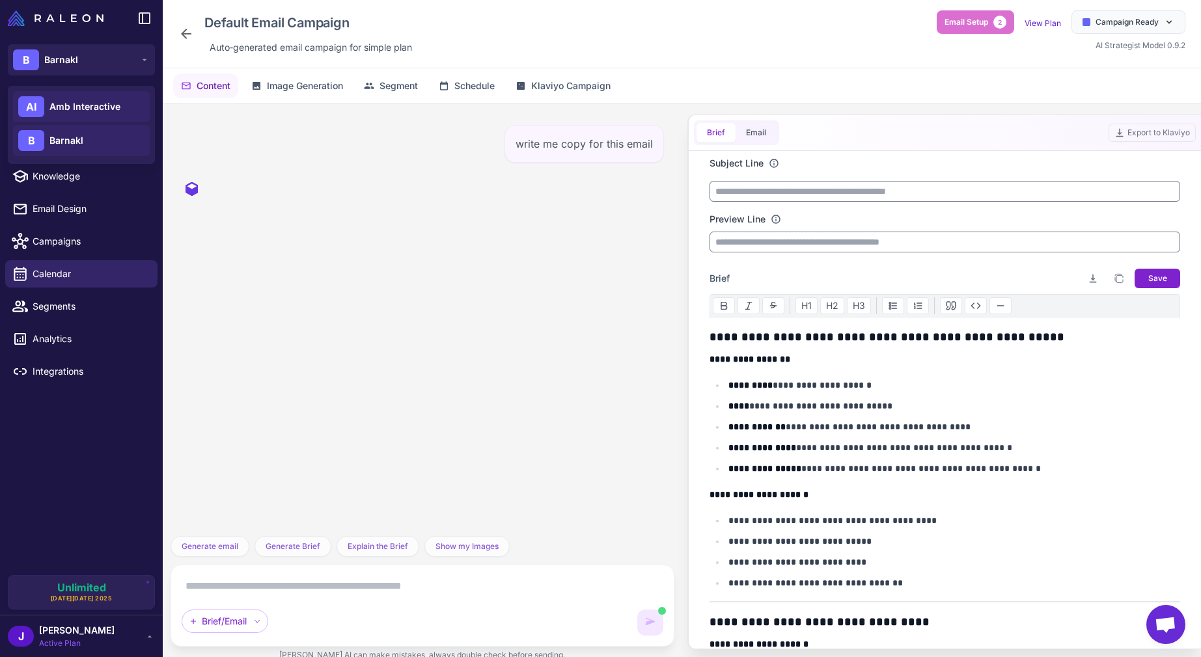
click at [64, 100] on span "Amb Interactive" at bounding box center [84, 107] width 71 height 14
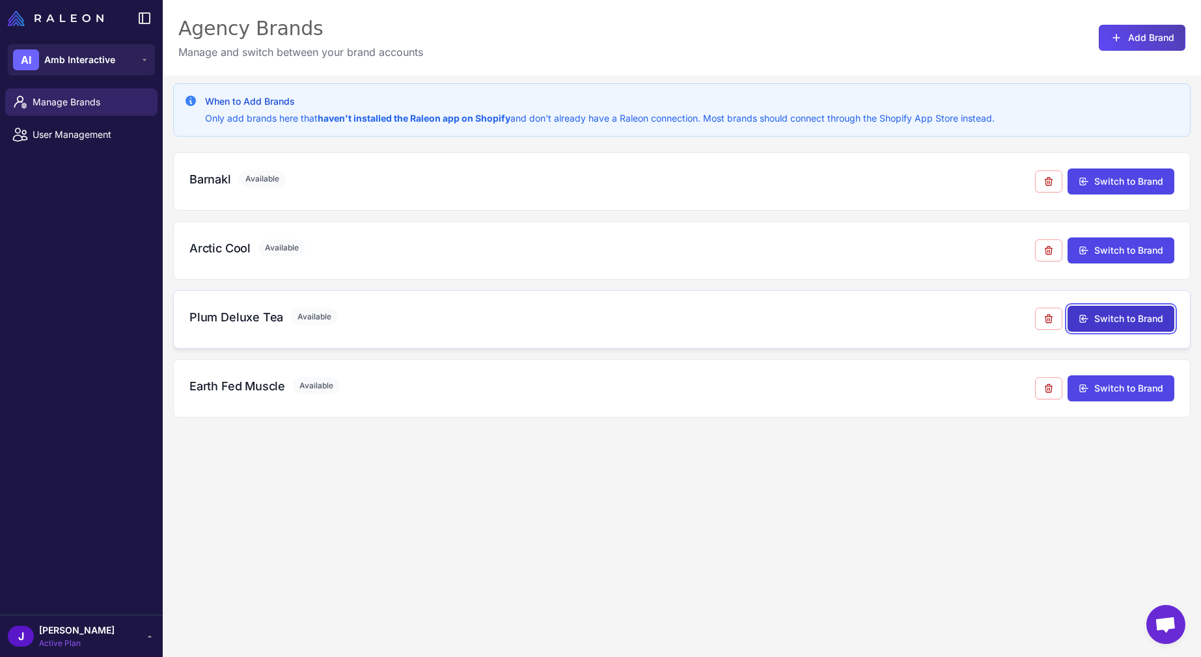
click at [1145, 321] on button "Switch to Brand" at bounding box center [1120, 319] width 107 height 26
